Goal: Information Seeking & Learning: Understand process/instructions

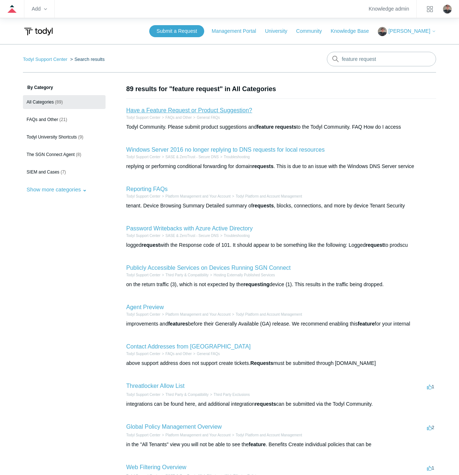
click at [200, 108] on link "Have a Feature Request or Product Suggestion?" at bounding box center [189, 110] width 126 height 6
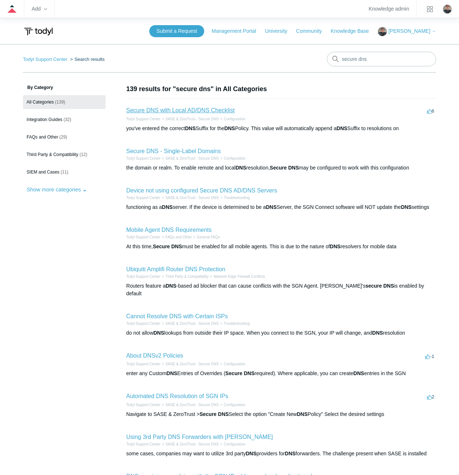
click at [175, 111] on link "Secure DNS with Local AD/DNS Checklist" at bounding box center [180, 110] width 109 height 6
click at [198, 110] on link "Secure DNS with Local AD/DNS Checklist" at bounding box center [180, 110] width 109 height 6
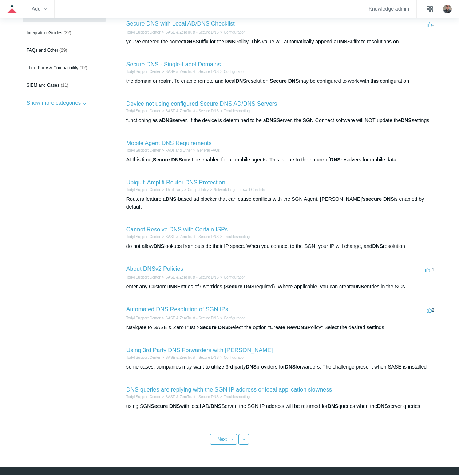
scroll to position [107, 0]
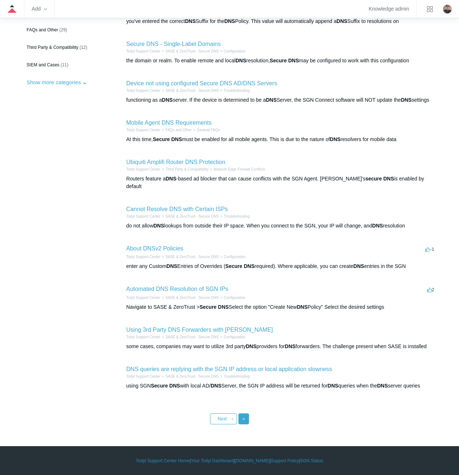
click at [248, 420] on link "Last »" at bounding box center [244, 418] width 11 height 11
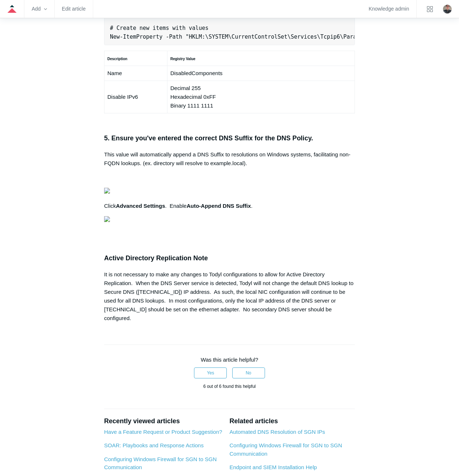
scroll to position [546, 0]
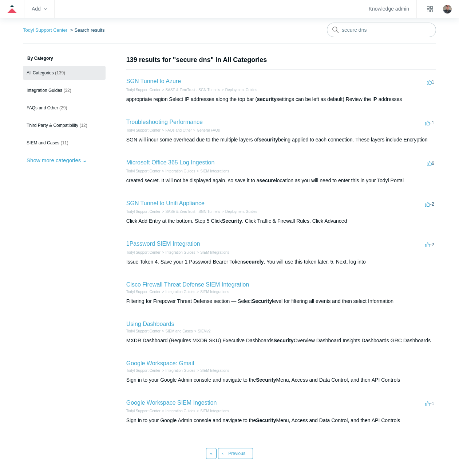
scroll to position [64, 0]
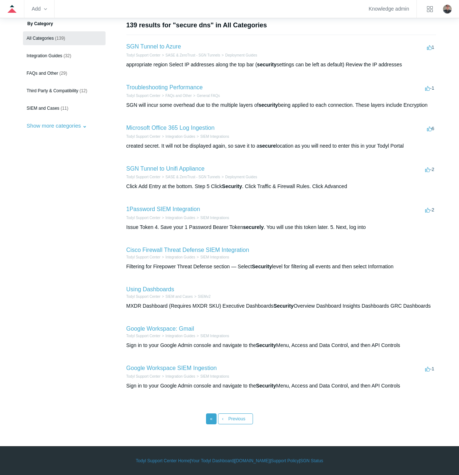
click at [214, 421] on link "« First" at bounding box center [211, 418] width 11 height 11
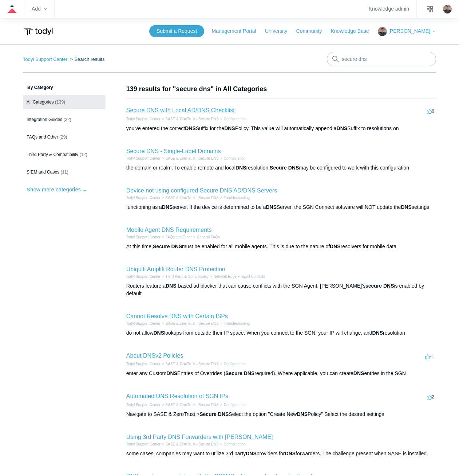
click at [198, 108] on link "Secure DNS with Local AD/DNS Checklist" at bounding box center [180, 110] width 109 height 6
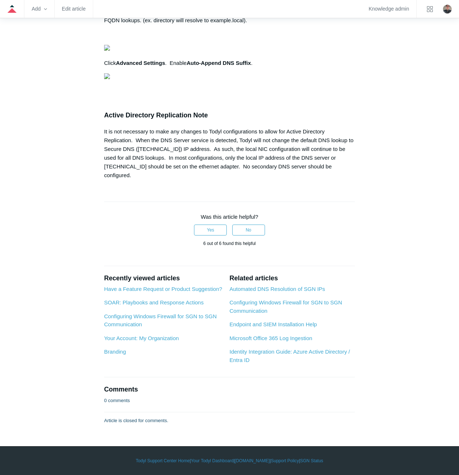
scroll to position [1056, 0]
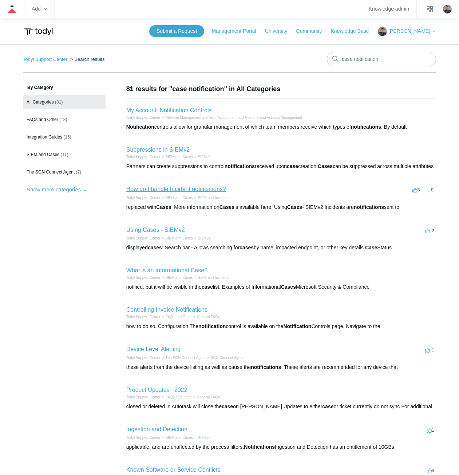
click at [127, 192] on link "How do I handle Incident notifications?" at bounding box center [176, 189] width 100 height 6
click at [49, 287] on aside "By Category All Categories (81) FAQs and Other (18) Integration Guides (15) SIE…" at bounding box center [64, 292] width 83 height 416
click at [142, 149] on link "Suppressions in SIEMv2" at bounding box center [157, 149] width 63 height 6
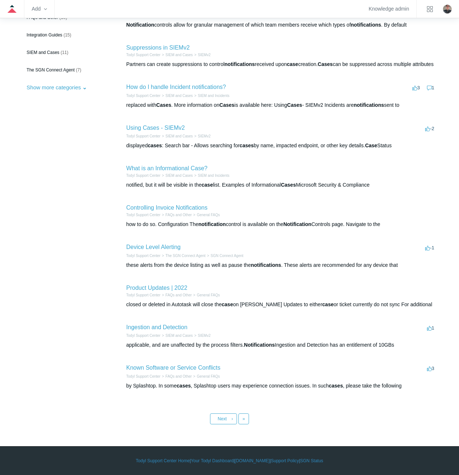
scroll to position [110, 0]
click at [130, 224] on div "how to do so. Configuration The notification control is available on the Notifi…" at bounding box center [281, 224] width 310 height 8
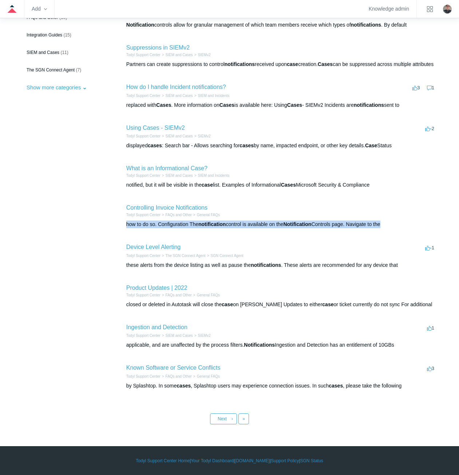
click at [130, 224] on div "how to do so. Configuration The notification control is available on the Notifi…" at bounding box center [281, 224] width 310 height 8
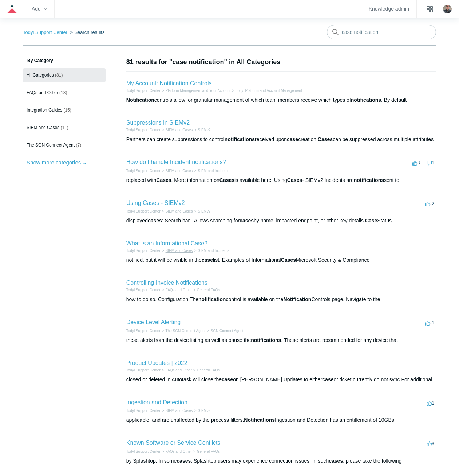
scroll to position [0, 0]
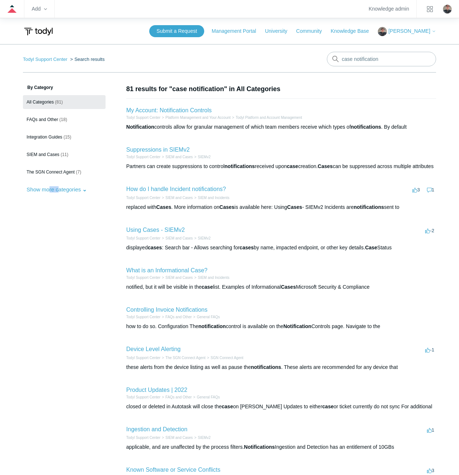
drag, startPoint x: 50, startPoint y: 216, endPoint x: 58, endPoint y: 295, distance: 79.8
click at [58, 295] on aside "By Category All Categories (81) FAQs and Other (18) Integration Guides (15) SIE…" at bounding box center [64, 292] width 83 height 416
click at [259, 211] on div "replaced with Cases . More information on Cases is available here: Using Cases …" at bounding box center [281, 207] width 310 height 8
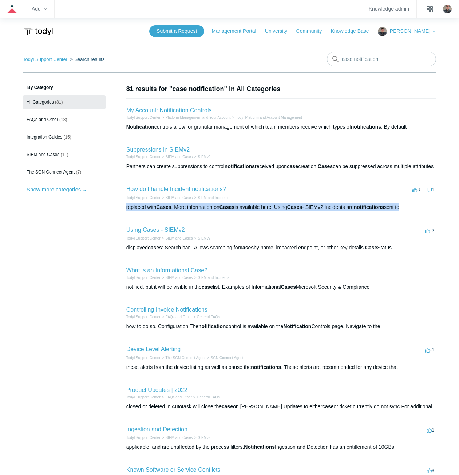
click at [259, 211] on div "replaced with Cases . More information on Cases is available here: Using Cases …" at bounding box center [281, 207] width 310 height 8
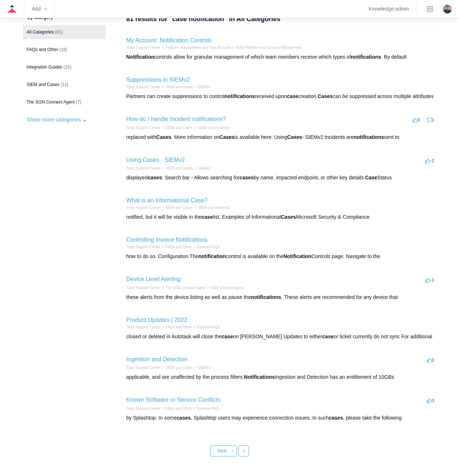
scroll to position [73, 0]
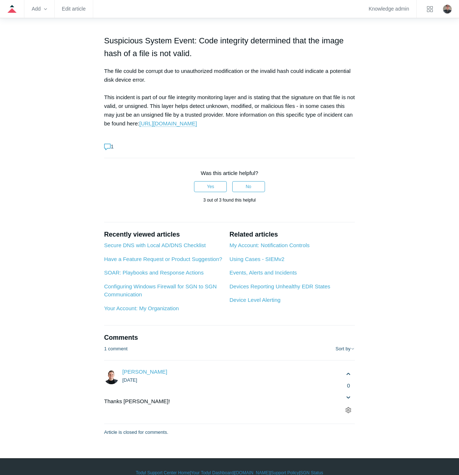
scroll to position [2138, 0]
